Goal: Complete application form

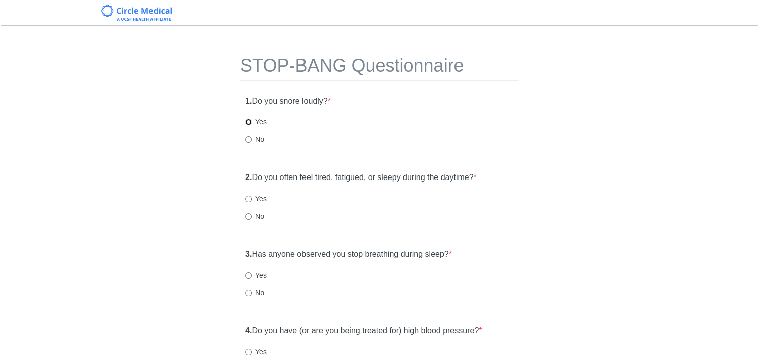
click at [250, 120] on input "Yes" at bounding box center [248, 122] width 7 height 7
radio input "true"
click at [249, 201] on input "Yes" at bounding box center [248, 199] width 7 height 7
radio input "true"
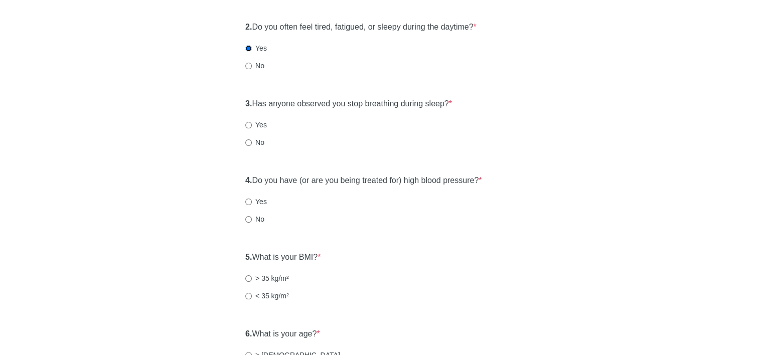
scroll to position [201, 0]
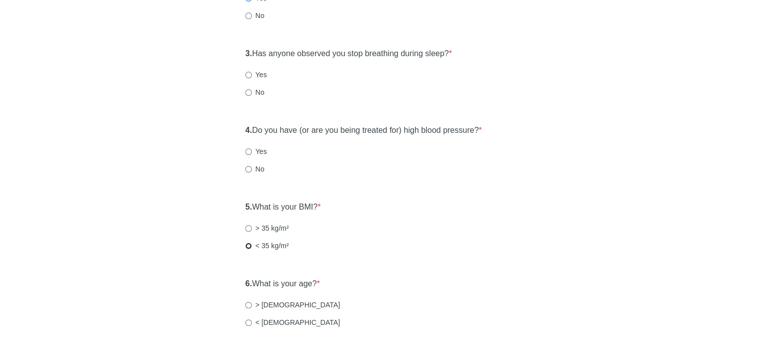
click at [245, 245] on input "< 35 kg/m²" at bounding box center [248, 246] width 7 height 7
radio input "true"
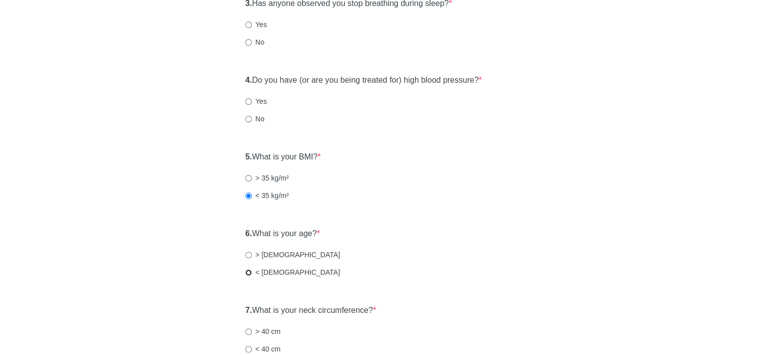
drag, startPoint x: 246, startPoint y: 270, endPoint x: 255, endPoint y: 274, distance: 9.7
click at [246, 269] on input "< [DEMOGRAPHIC_DATA]" at bounding box center [248, 272] width 7 height 7
radio input "true"
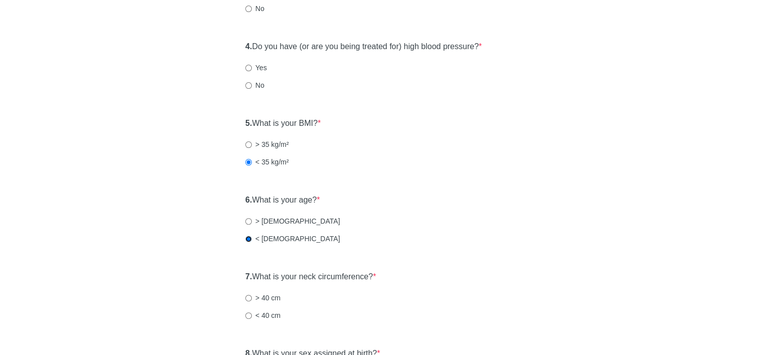
scroll to position [351, 0]
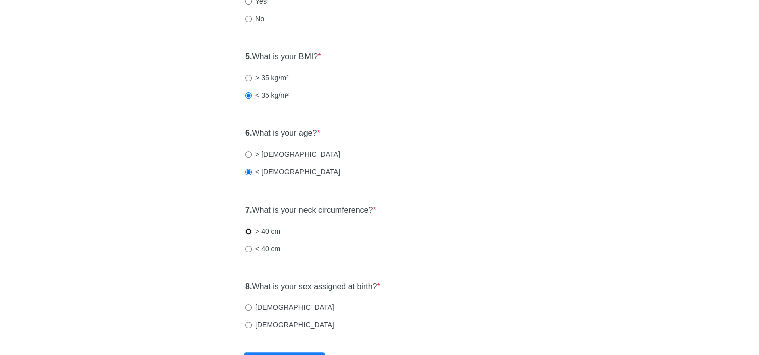
click at [246, 228] on input "> 40 cm" at bounding box center [248, 231] width 7 height 7
radio input "true"
click at [251, 322] on input "[DEMOGRAPHIC_DATA]" at bounding box center [248, 325] width 7 height 7
radio input "true"
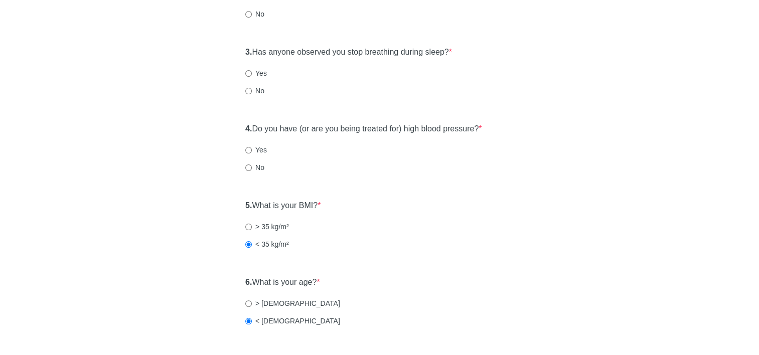
scroll to position [151, 0]
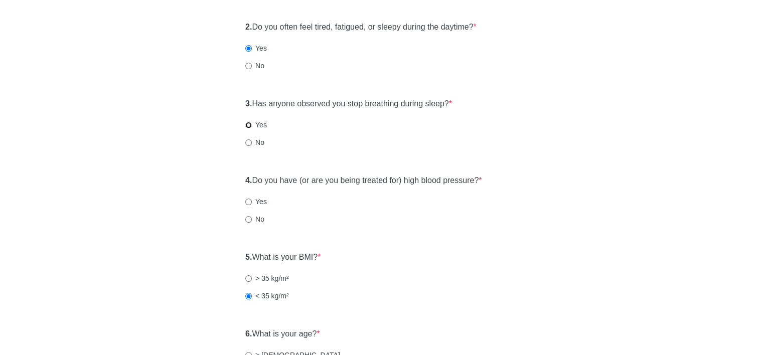
drag, startPoint x: 248, startPoint y: 123, endPoint x: 271, endPoint y: 158, distance: 41.6
click at [248, 123] on input "Yes" at bounding box center [248, 125] width 7 height 7
radio input "true"
click at [248, 203] on input "Yes" at bounding box center [248, 202] width 7 height 7
radio input "true"
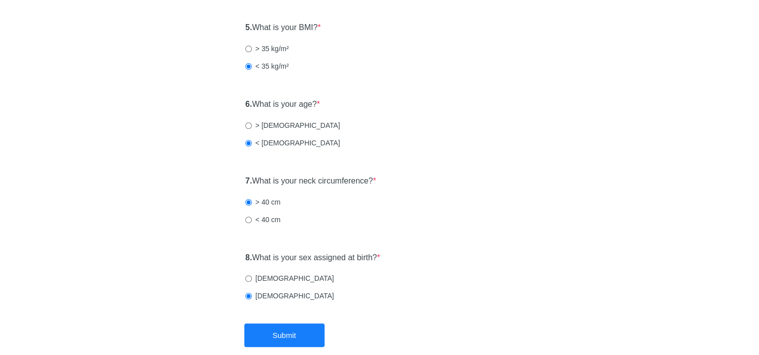
scroll to position [433, 0]
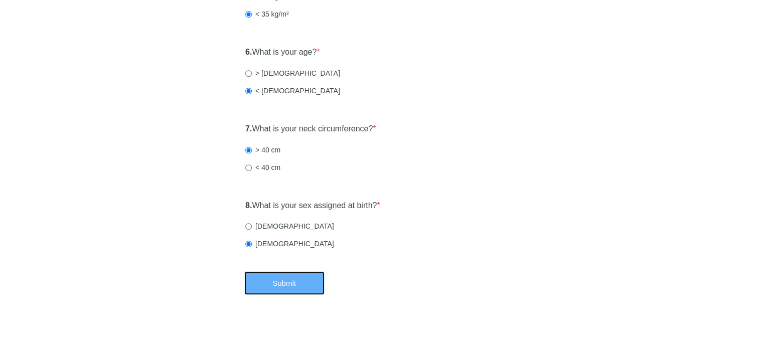
click at [289, 275] on button "Submit" at bounding box center [284, 283] width 80 height 24
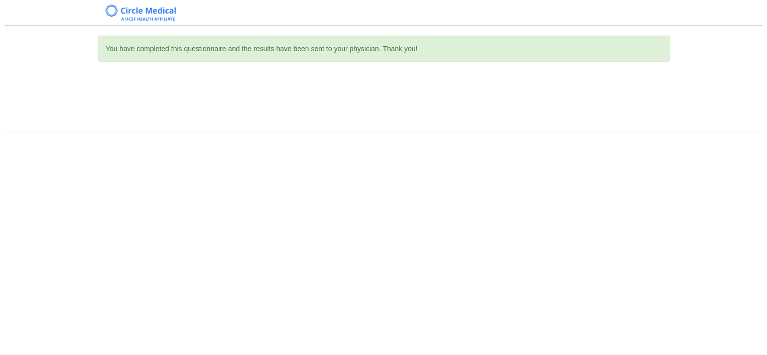
scroll to position [0, 0]
